Goal: Information Seeking & Learning: Learn about a topic

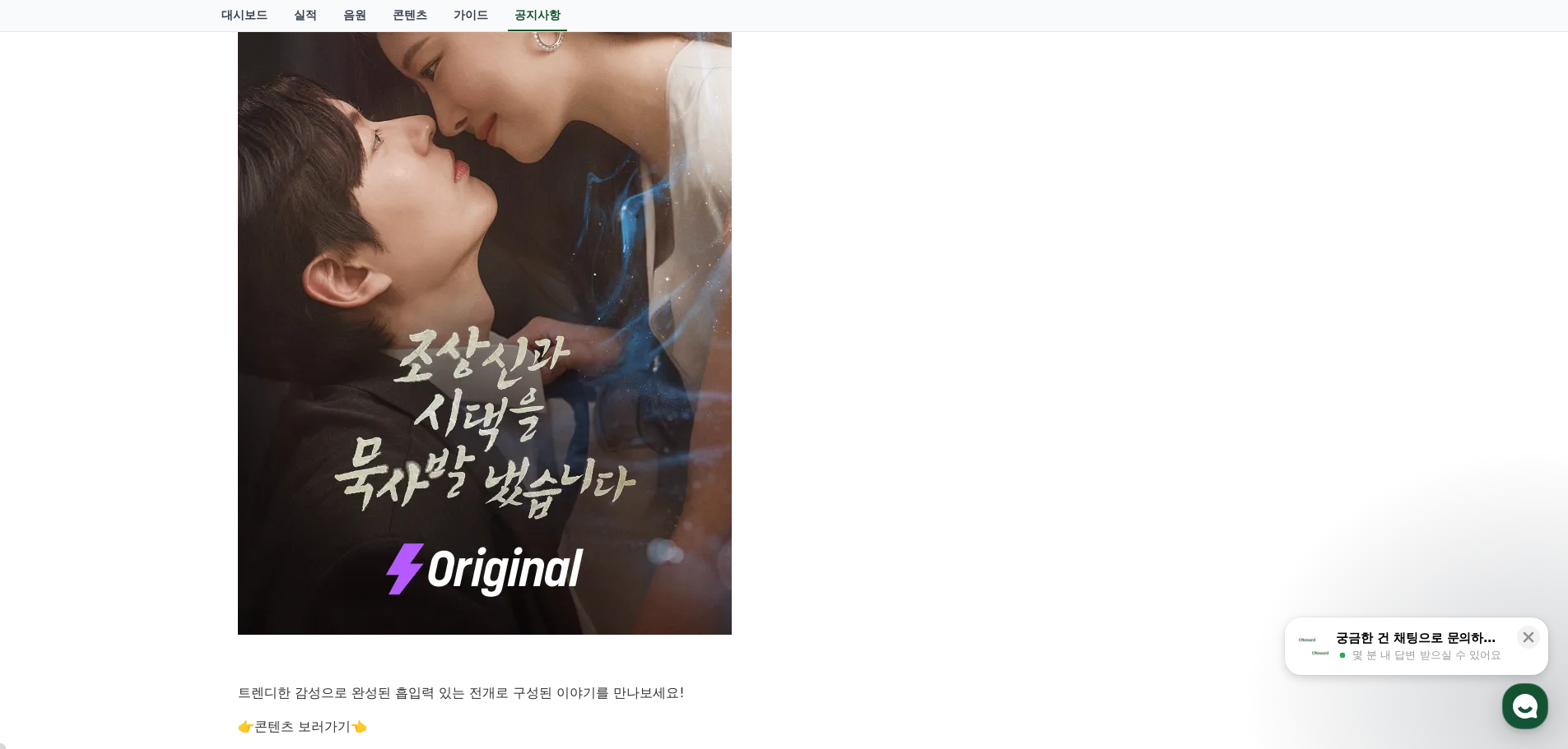
scroll to position [1070, 0]
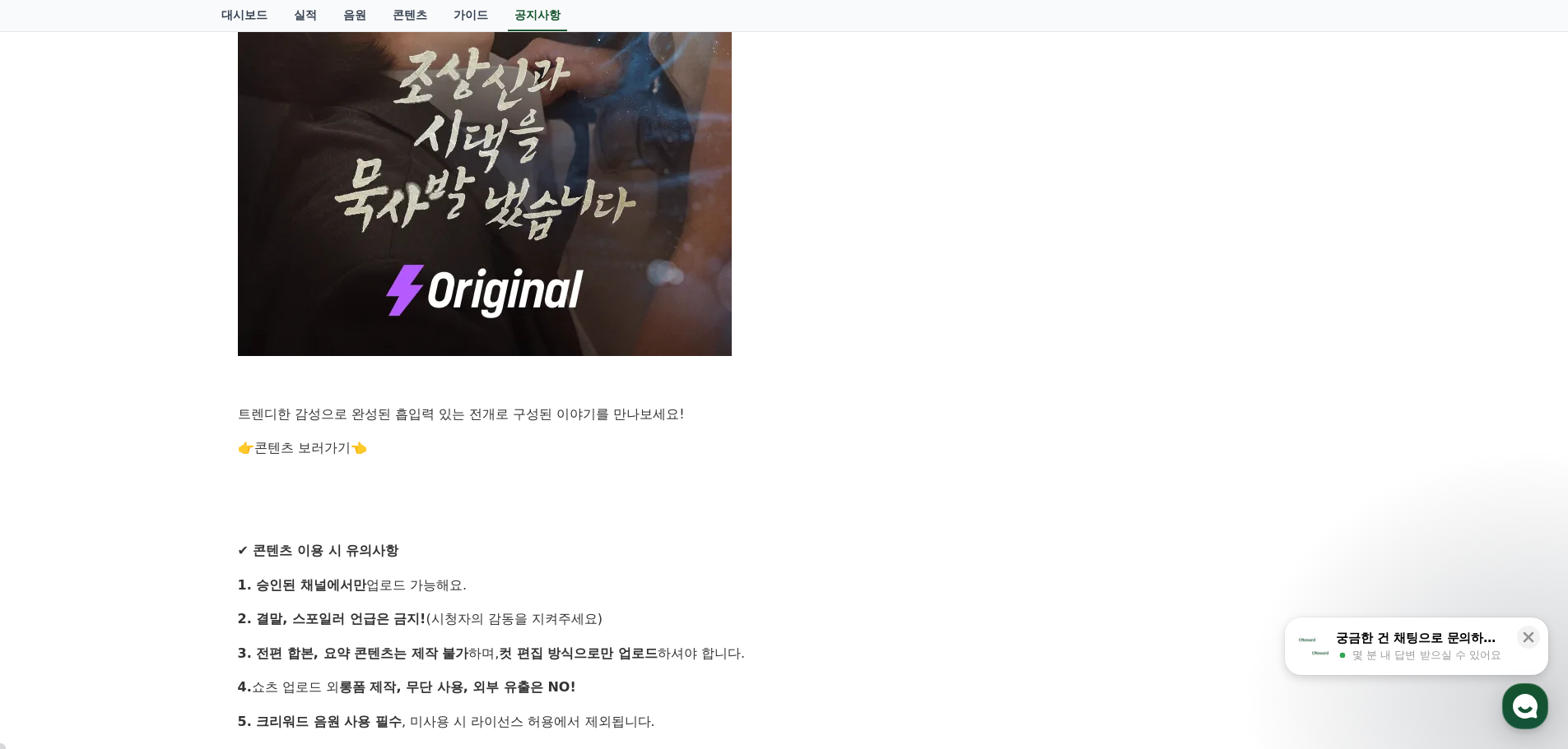
click at [313, 460] on div "안녕하세요, 크리워드입니다. 창작의 열정으로 매 순간 함께해주시는 크리에이터 여러분께 감사 인사드립니다. 많은 분들이 기다리셨던 새로운 작품이…" at bounding box center [784, 110] width 1093 height 1792
click at [312, 448] on link "콘텐츠 보러가기" at bounding box center [302, 447] width 96 height 15
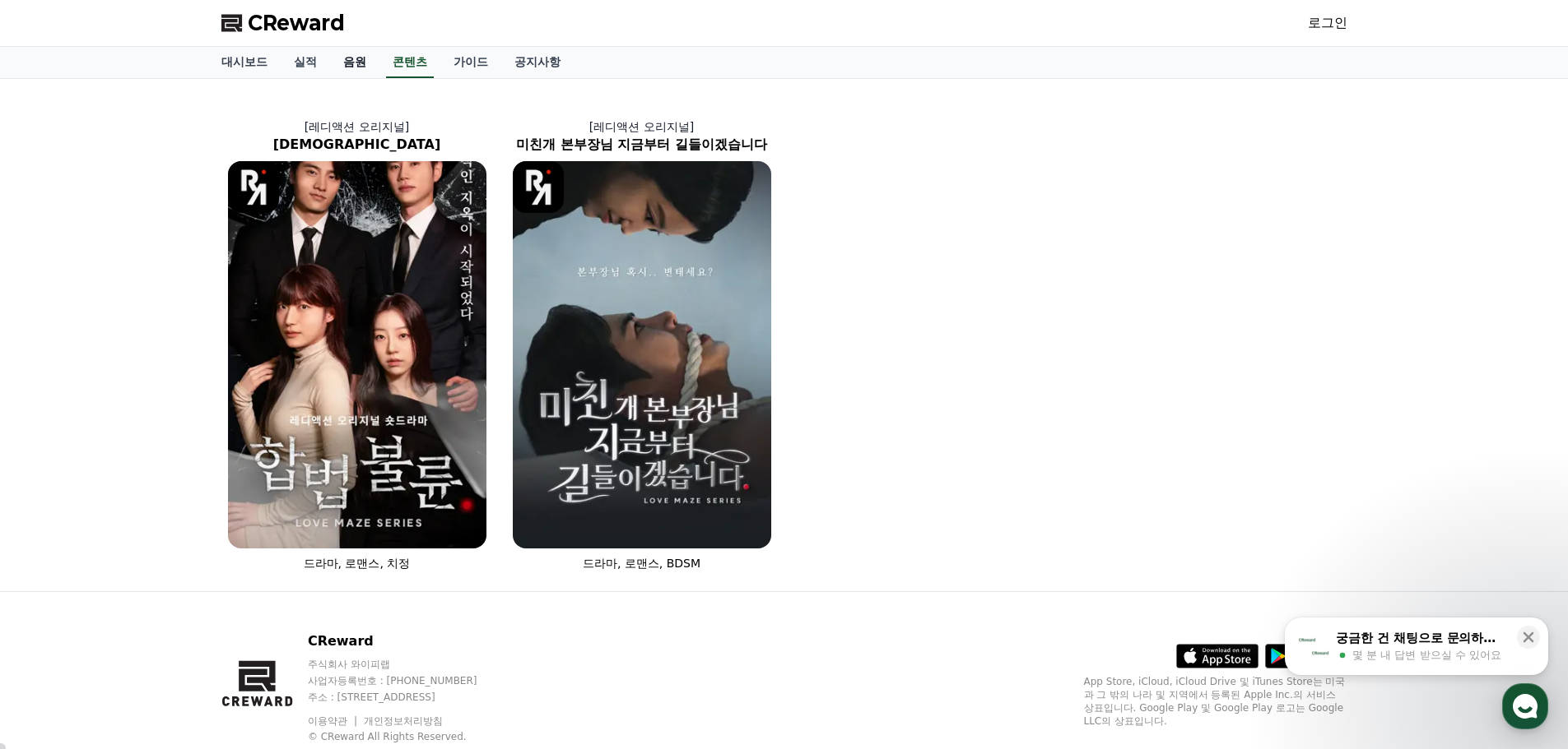
click at [354, 61] on link "음원" at bounding box center [354, 62] width 49 height 31
